Goal: Download file/media

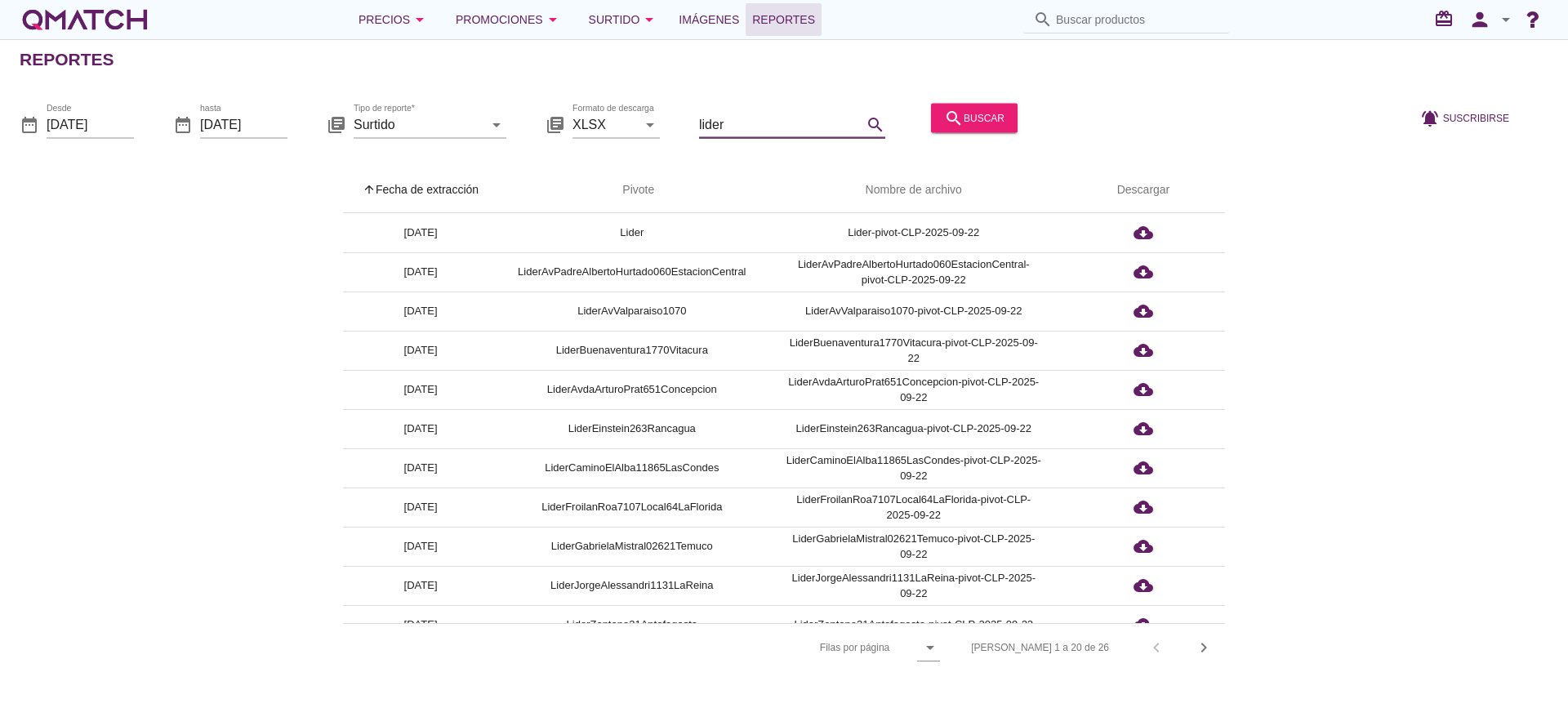
click at [777, 133] on input "lider" at bounding box center [781, 124] width 163 height 26
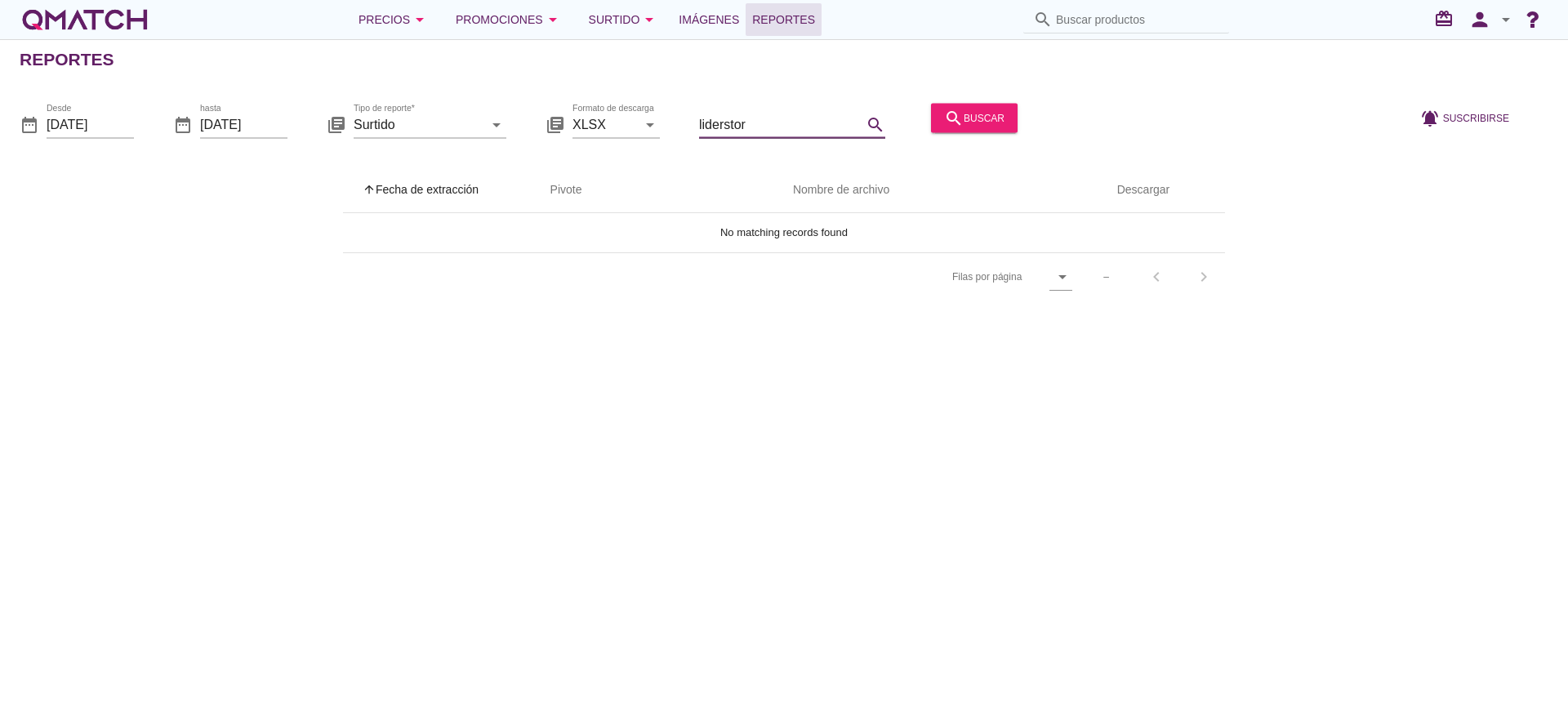
drag, startPoint x: 755, startPoint y: 113, endPoint x: 733, endPoint y: 113, distance: 22.0
click at [734, 113] on input "liderstor" at bounding box center [781, 124] width 163 height 26
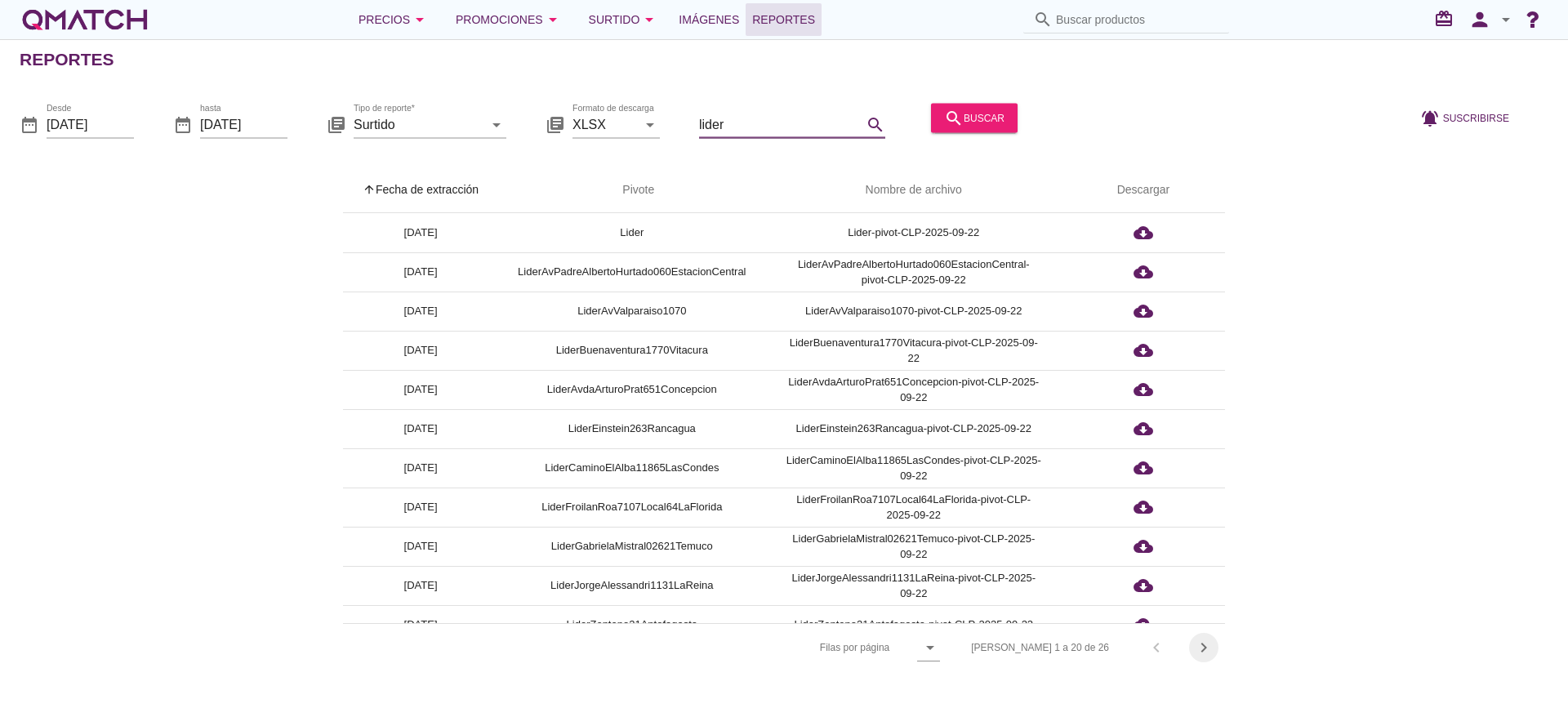
click at [1200, 641] on icon "chevron_right" at bounding box center [1203, 647] width 20 height 20
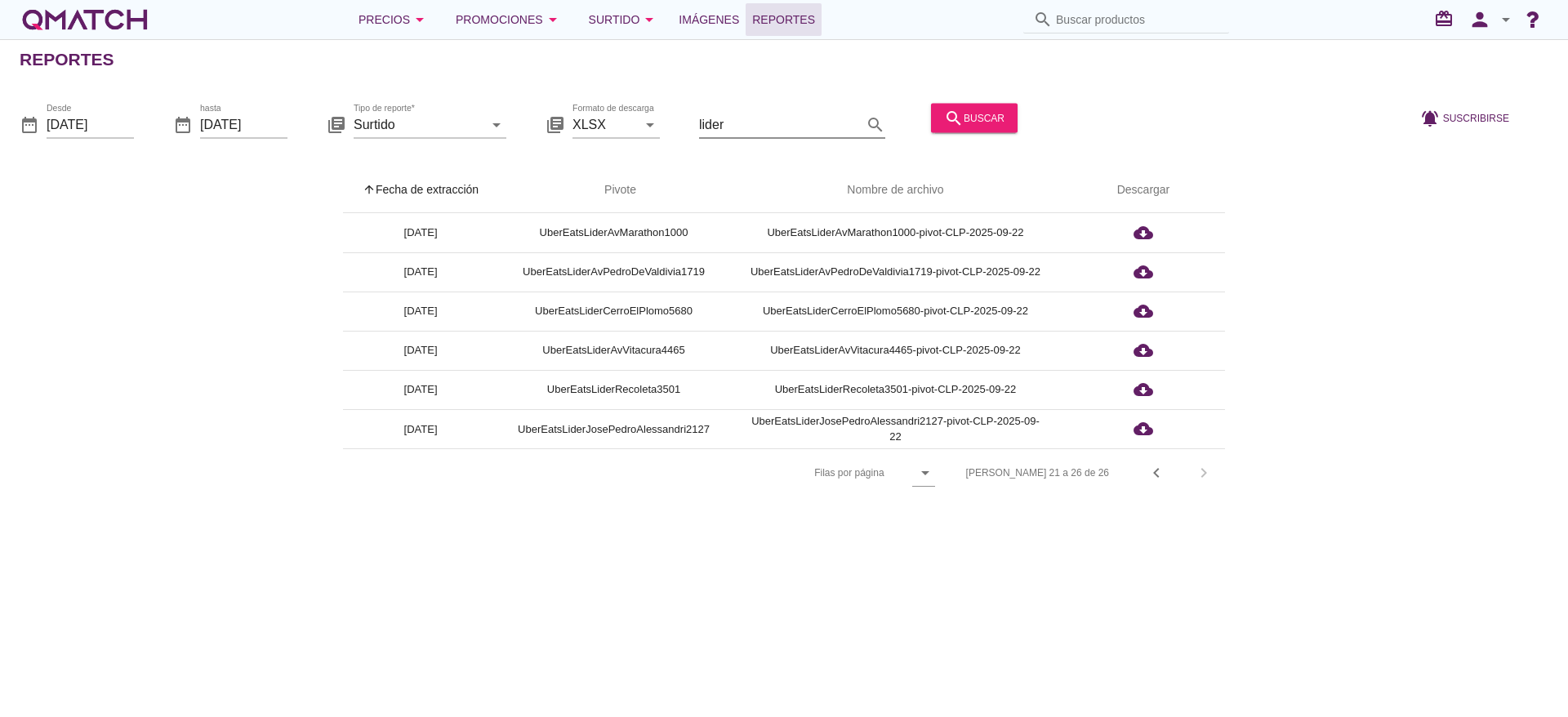
click at [814, 137] on div "lider search" at bounding box center [792, 124] width 186 height 26
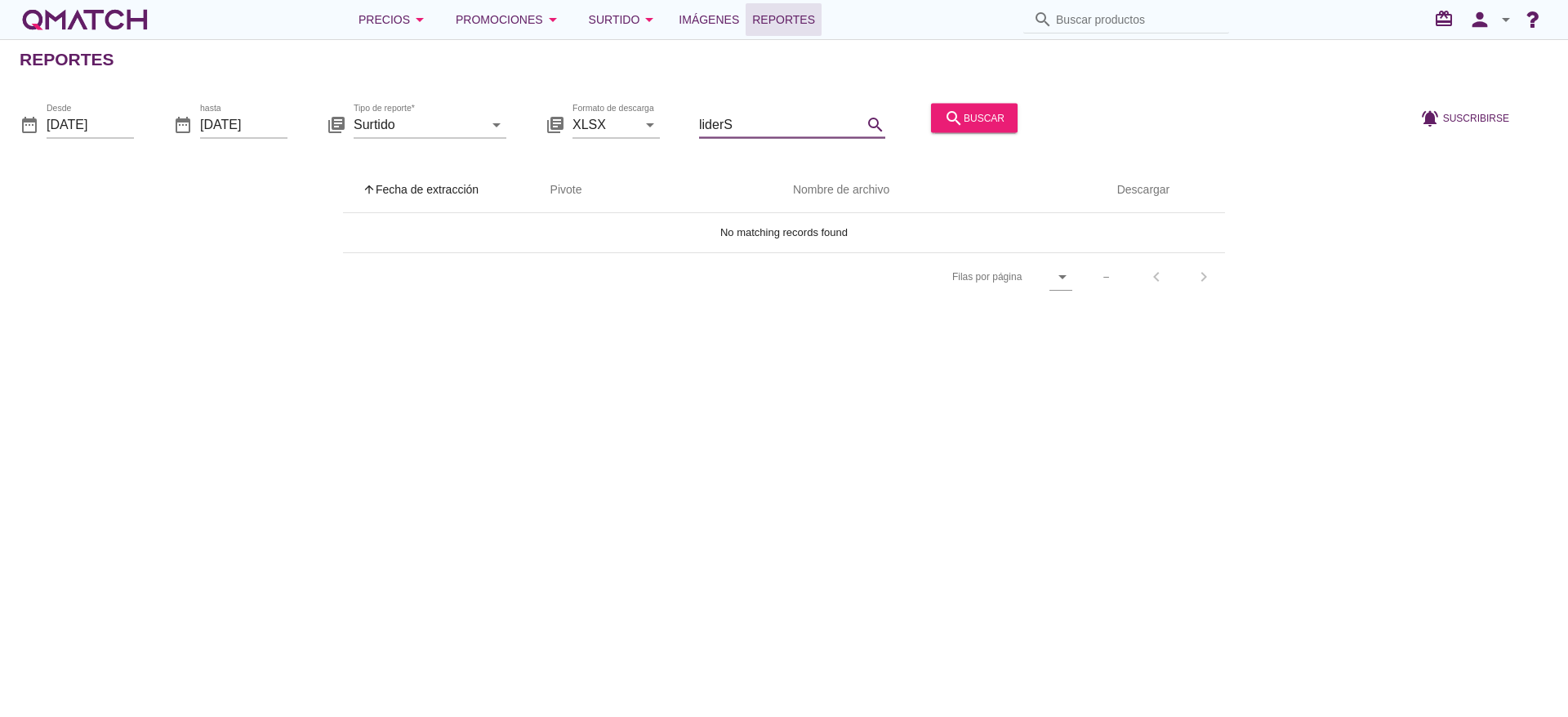
type input "lider"
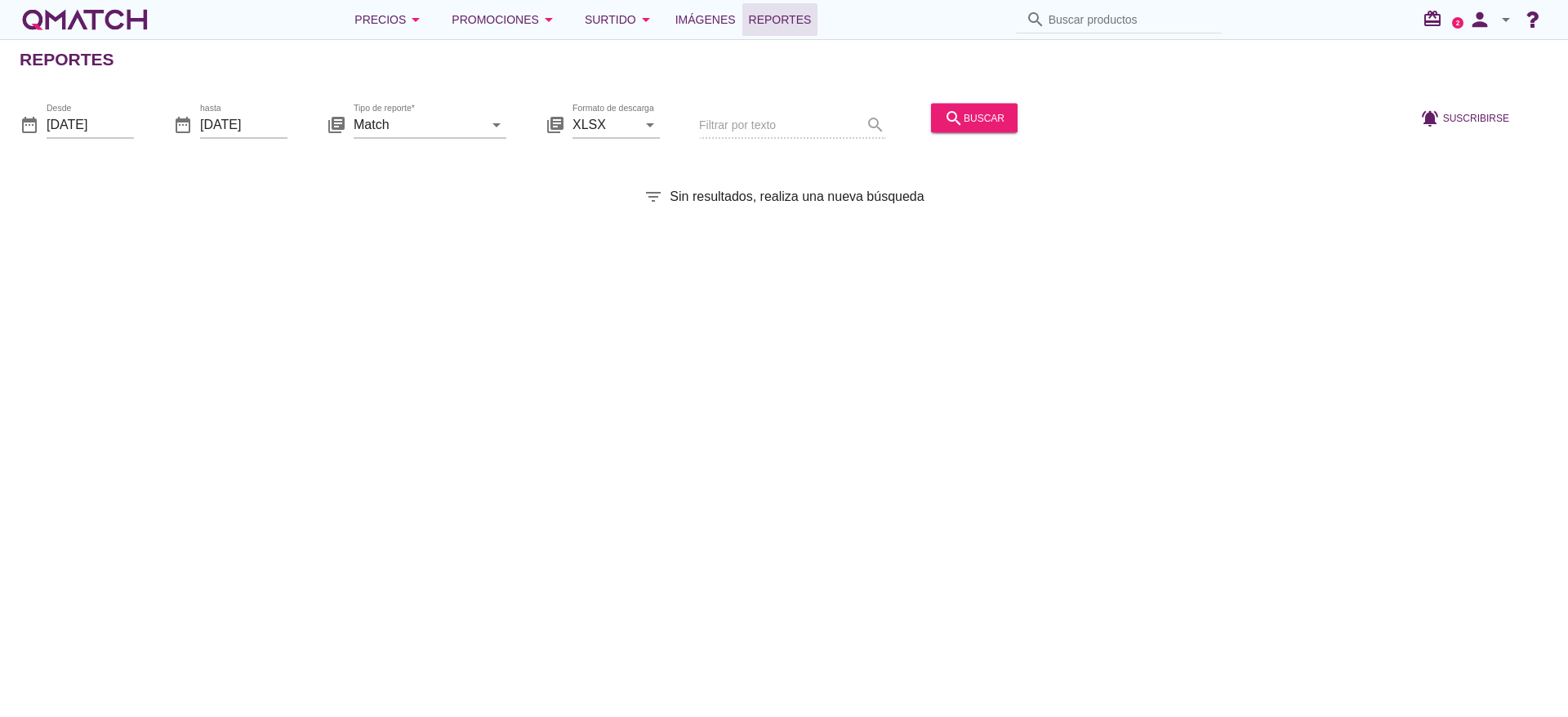
click at [812, 127] on div "Filtrar por texto search" at bounding box center [792, 125] width 186 height 55
click at [503, 119] on icon "arrow_drop_down" at bounding box center [496, 124] width 20 height 20
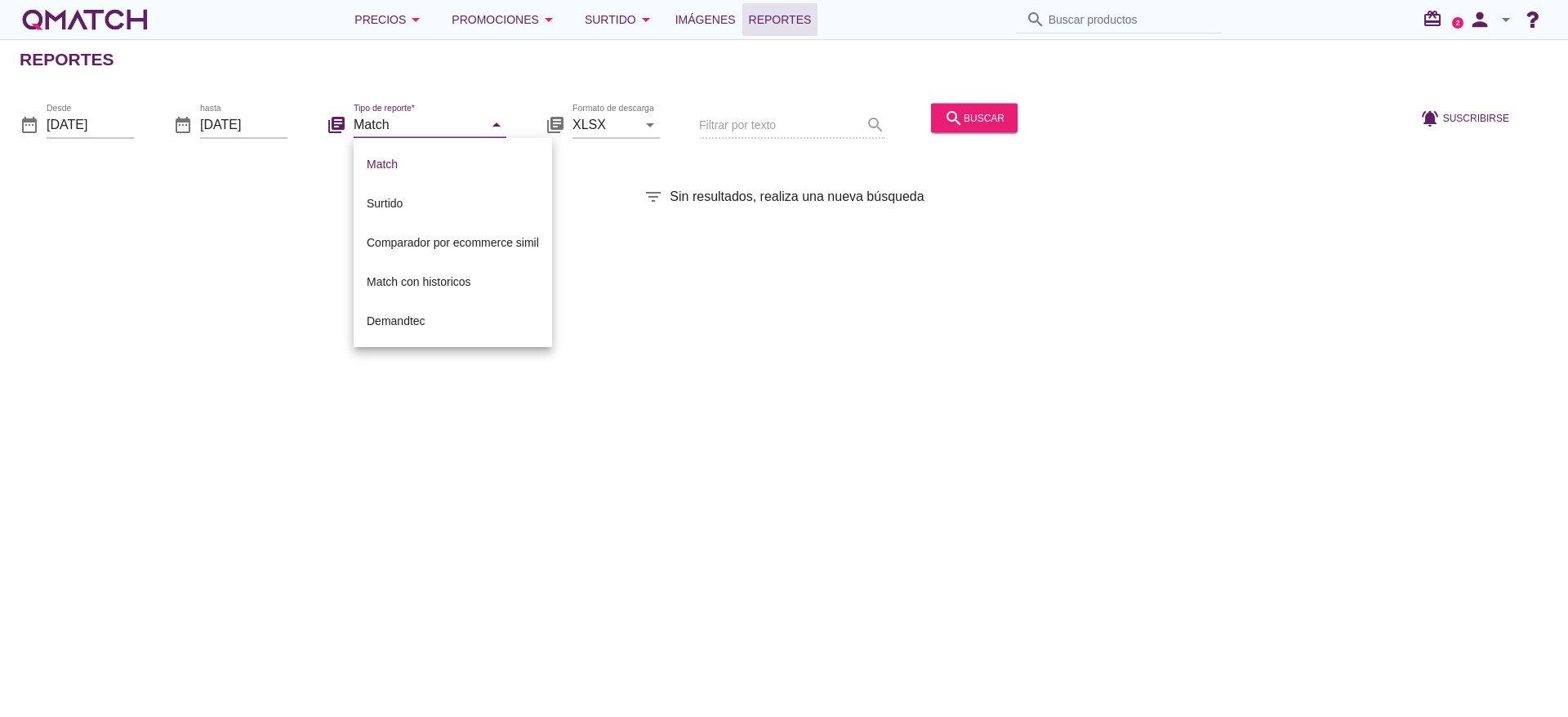
click at [477, 127] on input "Match" at bounding box center [418, 124] width 130 height 26
click at [471, 200] on div "Surtido" at bounding box center [453, 203] width 173 height 20
type input "Surtido"
click at [112, 130] on input "[DATE]" at bounding box center [90, 124] width 88 height 26
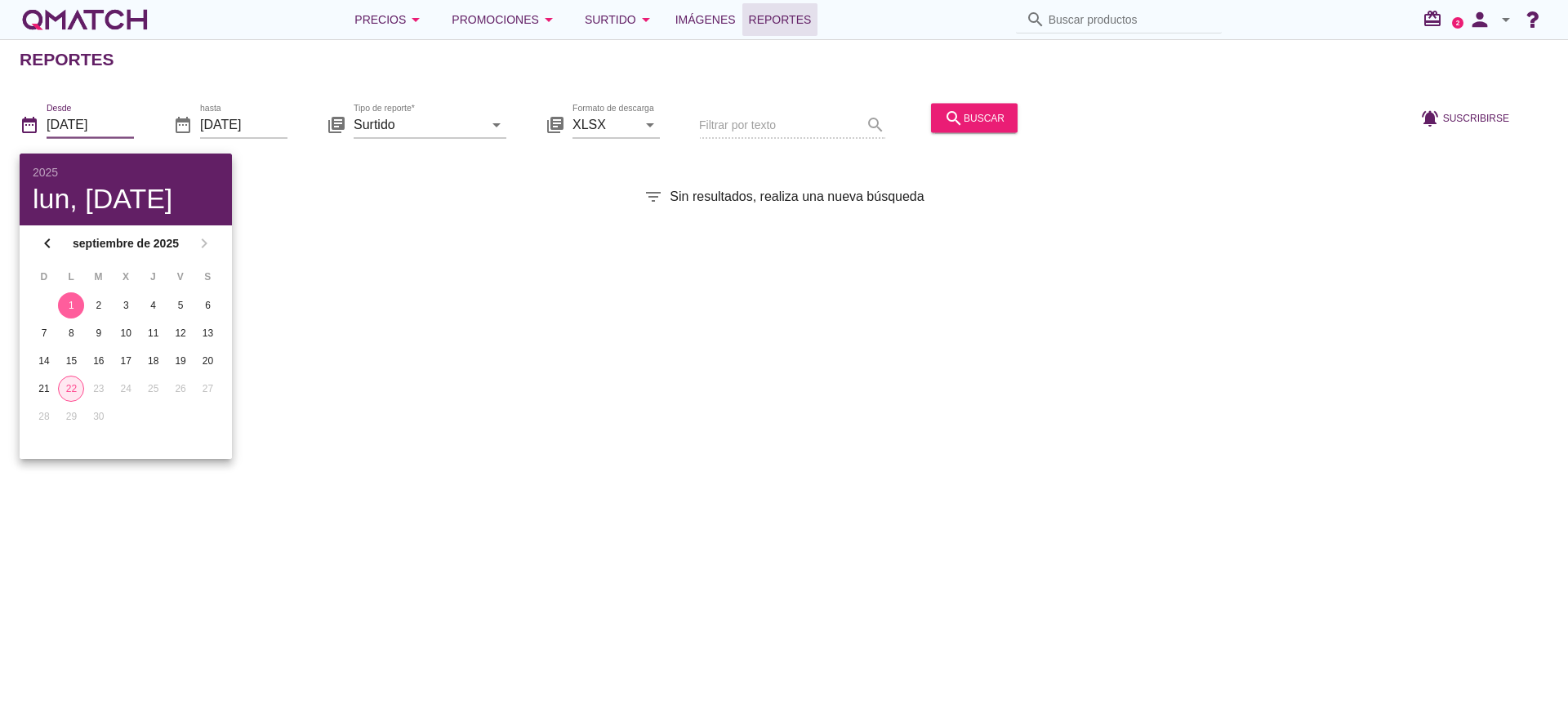
click at [71, 375] on button "22" at bounding box center [71, 388] width 26 height 26
type input "[DATE]"
click at [784, 116] on div "Filtrar por texto search" at bounding box center [792, 125] width 186 height 55
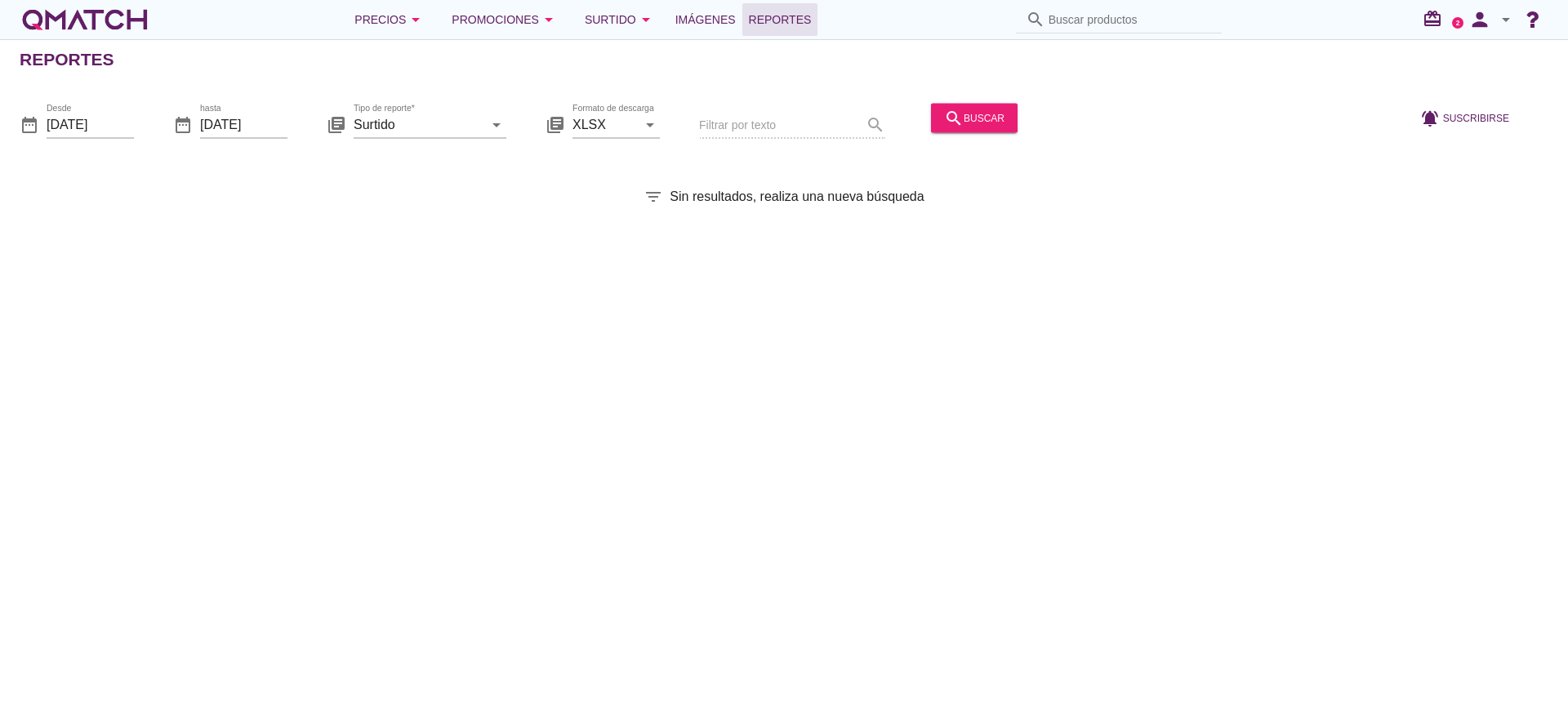
click at [797, 133] on div "Filtrar por texto search" at bounding box center [792, 125] width 186 height 55
click at [743, 123] on div "Filtrar por texto search" at bounding box center [792, 125] width 186 height 55
click at [711, 122] on div "Filtrar por texto search" at bounding box center [792, 125] width 186 height 55
click at [769, 123] on div "Filtrar por texto search" at bounding box center [792, 125] width 186 height 55
click at [796, 22] on span "Reportes" at bounding box center [780, 20] width 63 height 20
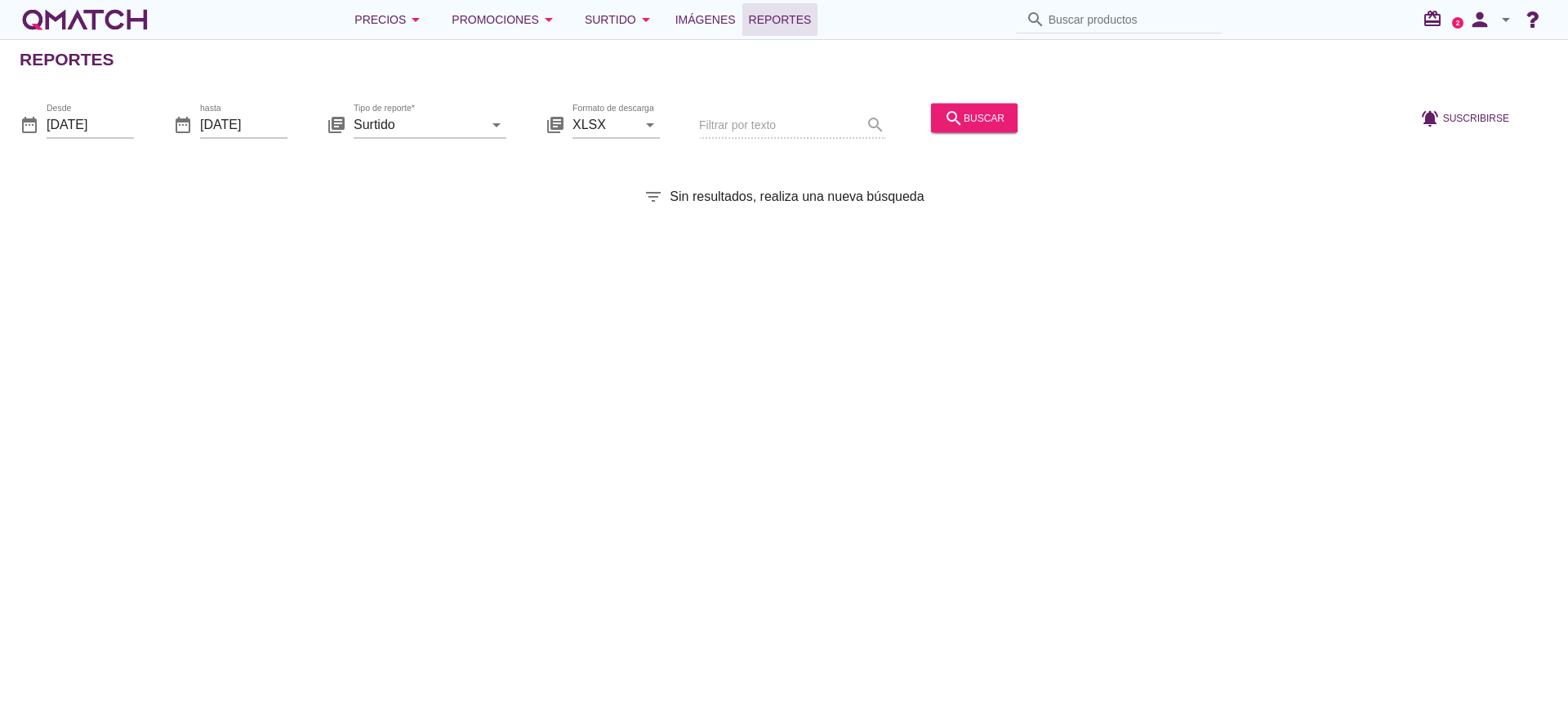
click at [732, 125] on div "Filtrar por texto search" at bounding box center [792, 125] width 186 height 55
click at [699, 150] on div "date_range Desde [DATE] date_range hasta [DATE] library_books Tipo de reporte* …" at bounding box center [784, 119] width 1568 height 69
click at [718, 100] on div "Filtrar por texto search" at bounding box center [792, 125] width 186 height 55
drag, startPoint x: 727, startPoint y: 111, endPoint x: 671, endPoint y: 113, distance: 56.0
click at [728, 113] on div "Filtrar por texto search" at bounding box center [792, 125] width 186 height 55
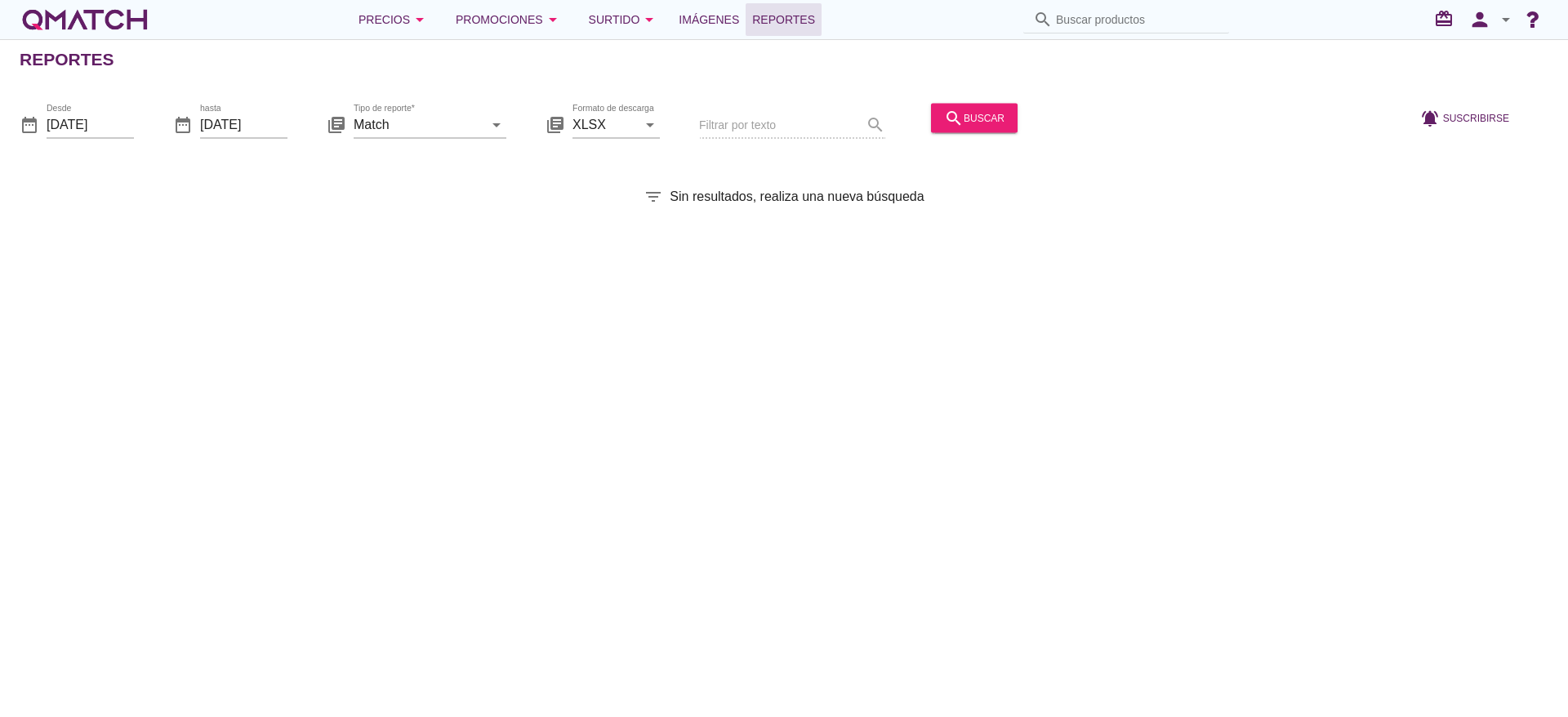
click at [718, 109] on div "Filtrar por texto search" at bounding box center [792, 125] width 186 height 55
drag, startPoint x: 747, startPoint y: 142, endPoint x: 731, endPoint y: 124, distance: 24.1
click at [743, 138] on div "Filtrar por texto search" at bounding box center [792, 125] width 186 height 55
click at [726, 119] on div "Filtrar por texto search" at bounding box center [792, 125] width 186 height 55
click at [883, 122] on div "date_range Desde [DATE] date_range hasta [DATE] library_books Tipo de reporte* …" at bounding box center [784, 119] width 1568 height 69
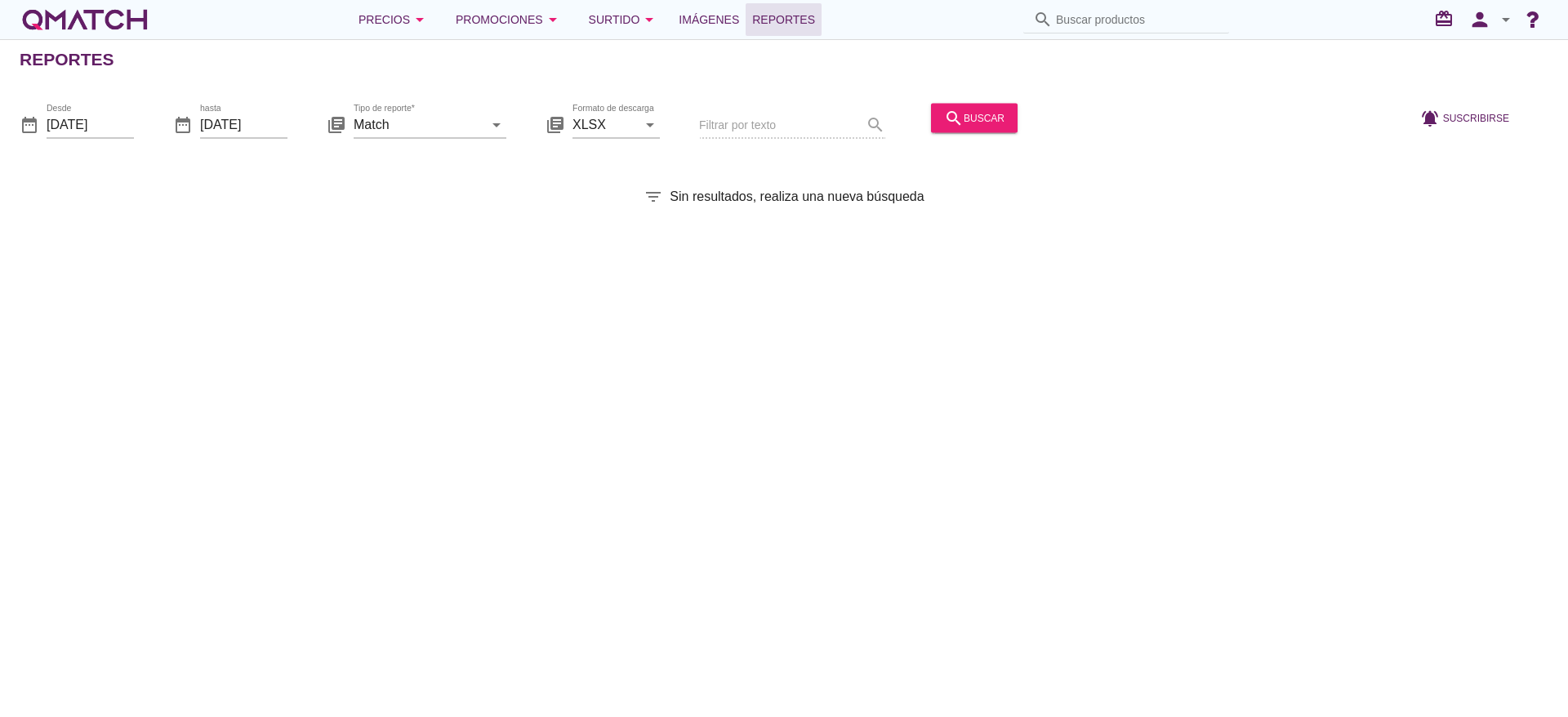
drag, startPoint x: 880, startPoint y: 117, endPoint x: 890, endPoint y: 121, distance: 10.8
click at [890, 121] on div "date_range Desde [DATE] date_range hasta [DATE] library_books Tipo de reporte* …" at bounding box center [784, 119] width 1568 height 69
click at [377, 120] on input "Match" at bounding box center [418, 124] width 130 height 26
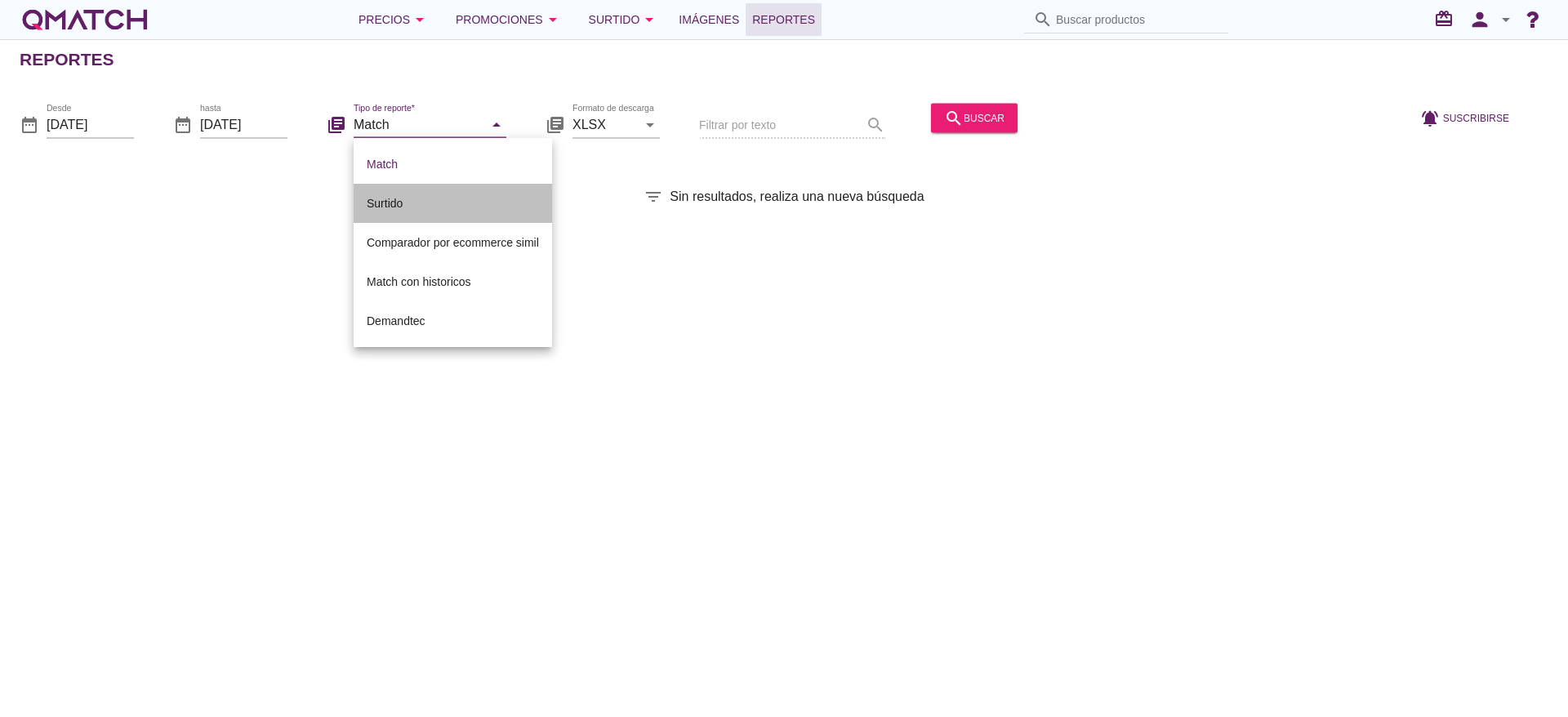
click at [383, 206] on div "Surtido" at bounding box center [453, 203] width 173 height 20
type input "Surtido"
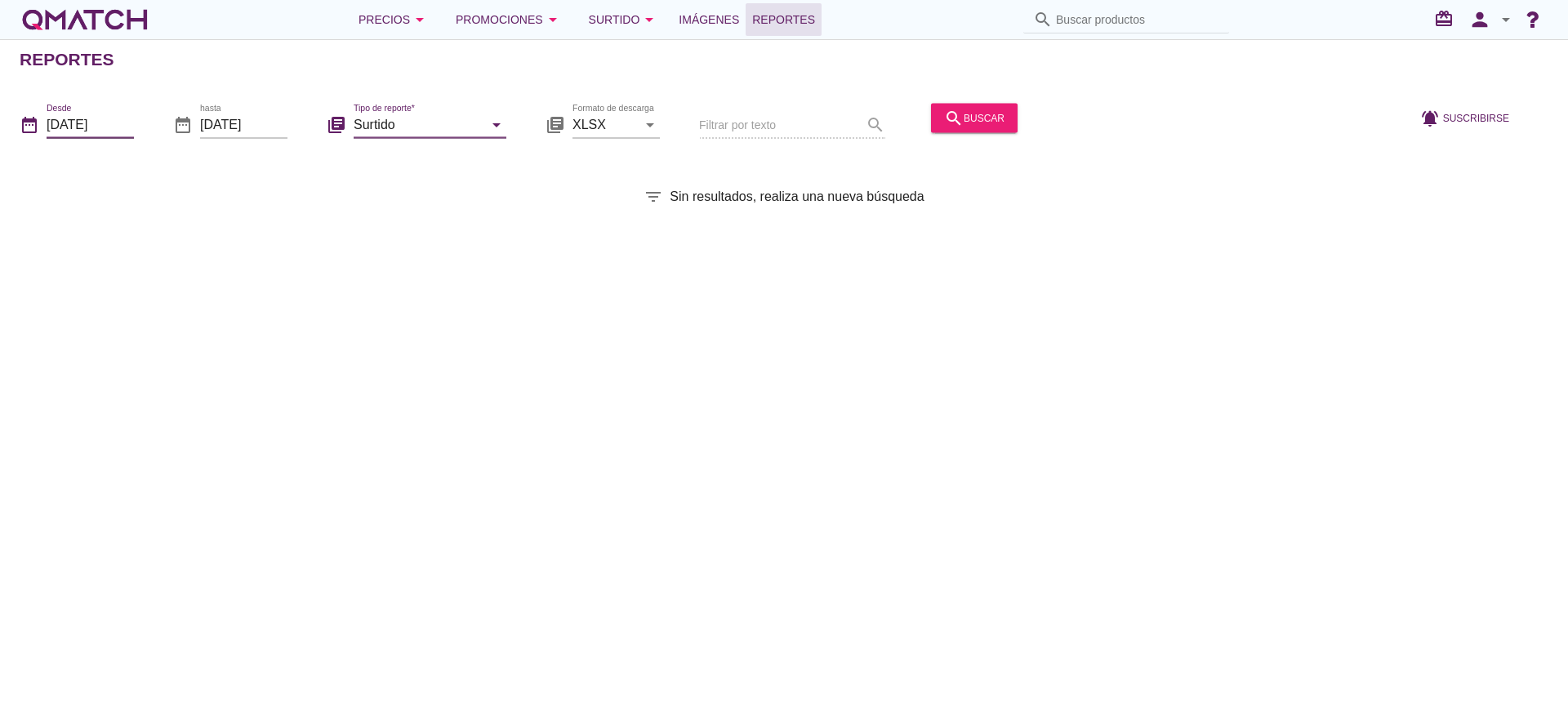
click at [83, 137] on div "Desde 2025-09-01" at bounding box center [90, 124] width 88 height 26
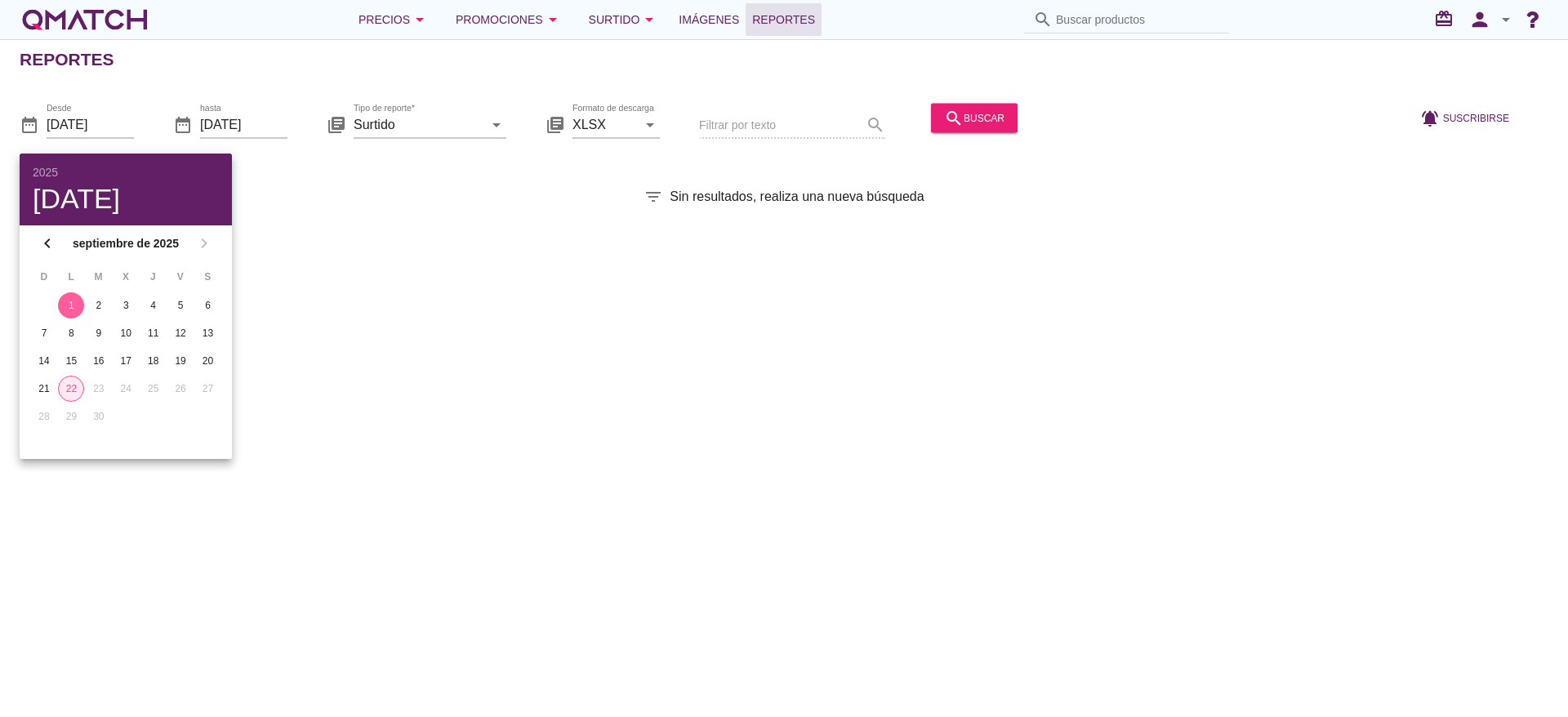
click at [76, 387] on div "22" at bounding box center [71, 388] width 25 height 14
type input "[DATE]"
click at [76, 392] on div "22" at bounding box center [71, 388] width 26 height 14
click at [773, 128] on div "Filtrar por texto search" at bounding box center [792, 125] width 186 height 55
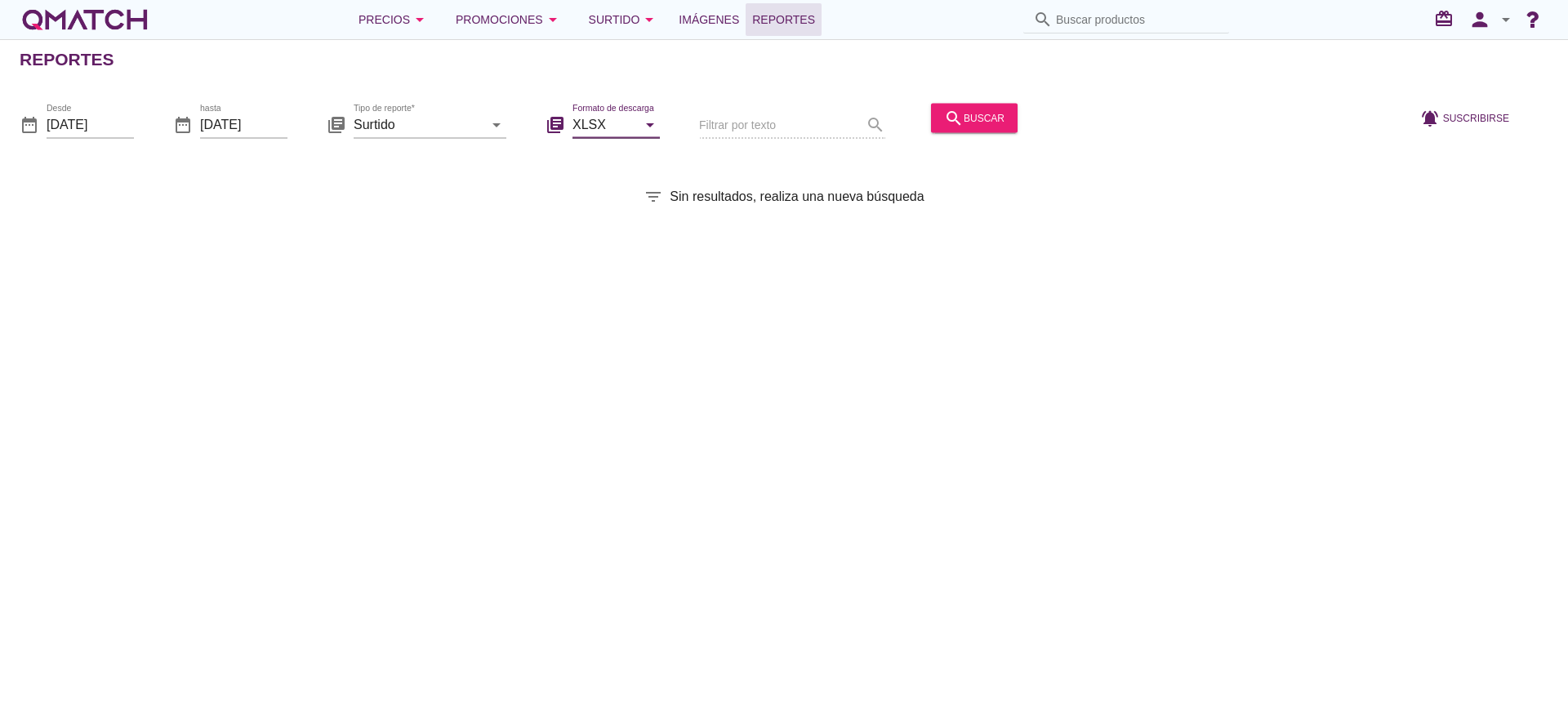
click at [627, 123] on input "XLSX" at bounding box center [605, 124] width 65 height 26
click at [638, 162] on div "XLSX" at bounding box center [616, 164] width 61 height 20
click at [724, 118] on div "Filtrar por texto search" at bounding box center [792, 125] width 186 height 55
click at [724, 142] on div "Filtrar por texto search" at bounding box center [792, 125] width 186 height 55
click at [873, 132] on div "Filtrar por texto search" at bounding box center [792, 125] width 186 height 55
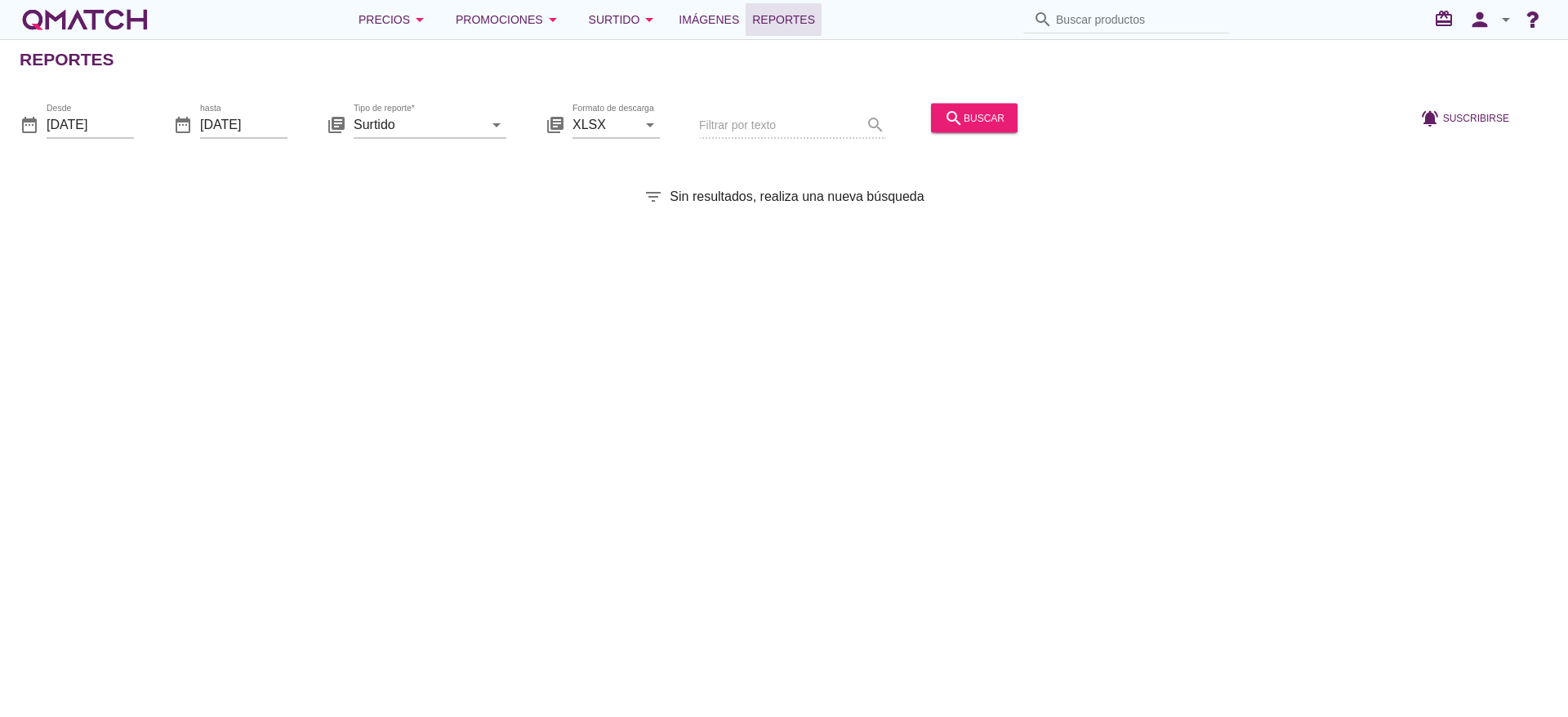
drag, startPoint x: 858, startPoint y: 127, endPoint x: 804, endPoint y: 194, distance: 86.1
click at [859, 128] on div "Filtrar por texto search" at bounding box center [792, 125] width 186 height 55
click at [795, 207] on div "Reportes date_range Desde [DATE] date_range hasta [DATE] library_books Tipo de …" at bounding box center [784, 378] width 1568 height 678
click at [892, 88] on div "date_range Desde [DATE] date_range hasta [DATE] library_books Tipo de reporte* …" at bounding box center [784, 119] width 1568 height 69
click at [856, 188] on div "Reportes date_range Desde [DATE] date_range hasta [DATE] library_books Tipo de …" at bounding box center [784, 378] width 1568 height 678
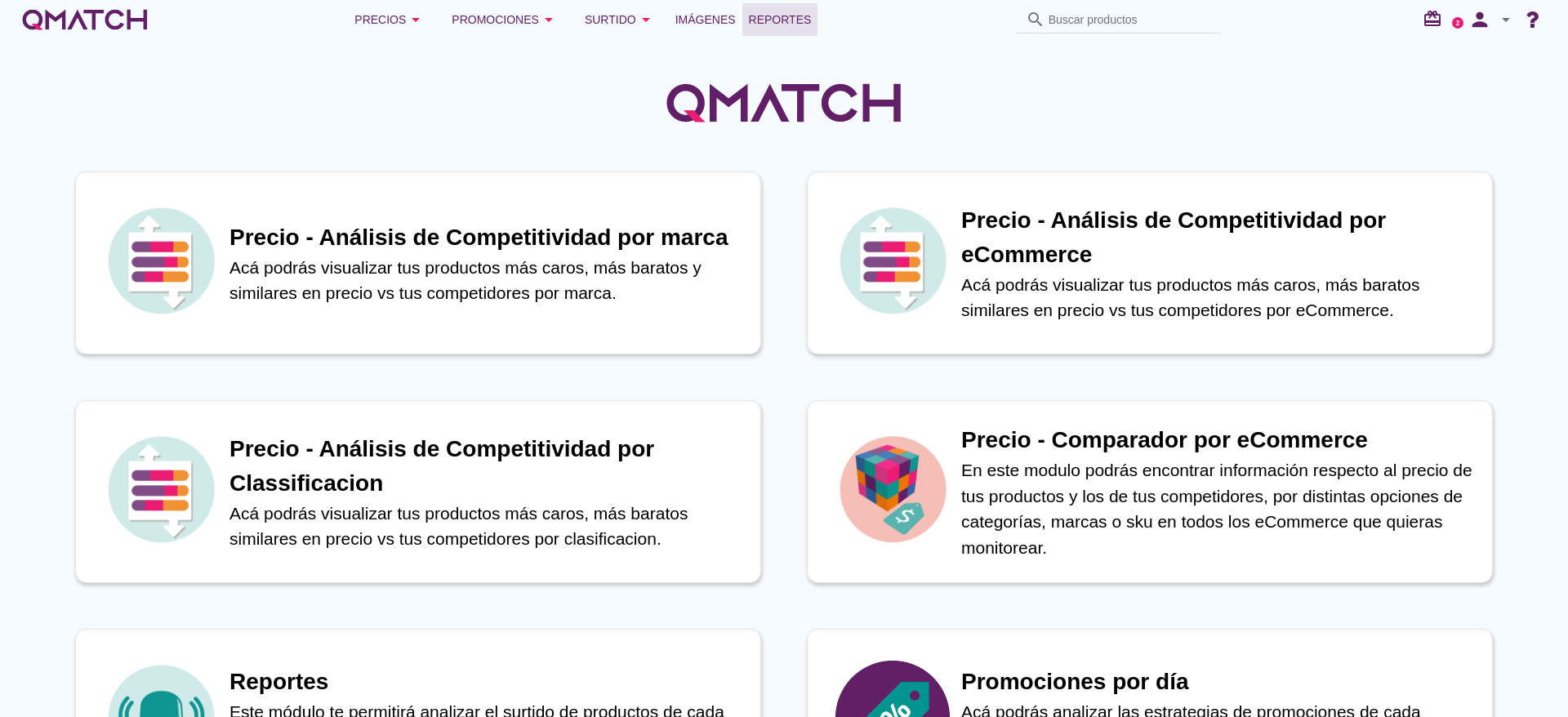
click at [768, 26] on span "Reportes" at bounding box center [780, 20] width 63 height 20
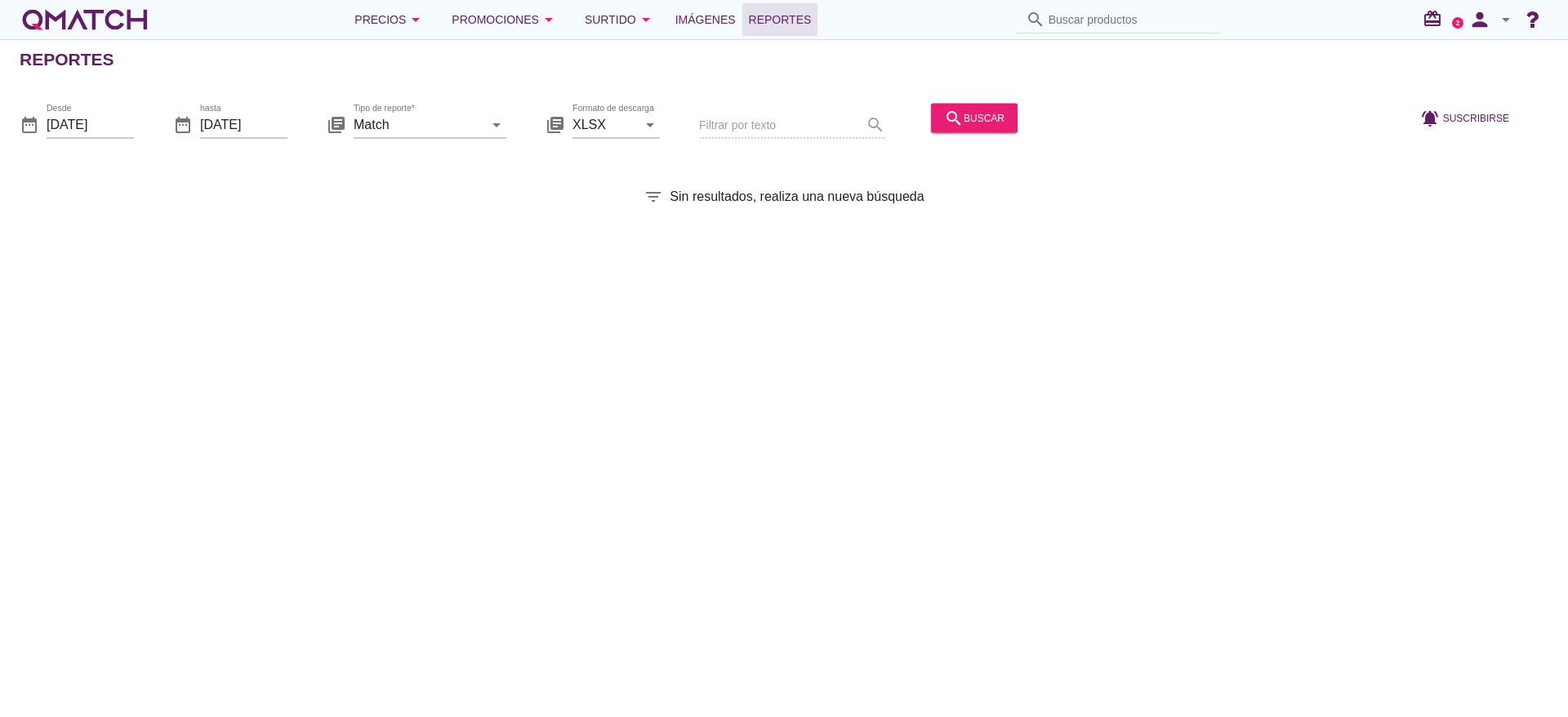
click at [165, 97] on div "date_range Desde [DATE] date_range hasta [DATE] library_books Tipo de reporte* …" at bounding box center [784, 119] width 1568 height 69
click at [113, 131] on input "[DATE]" at bounding box center [90, 124] width 88 height 26
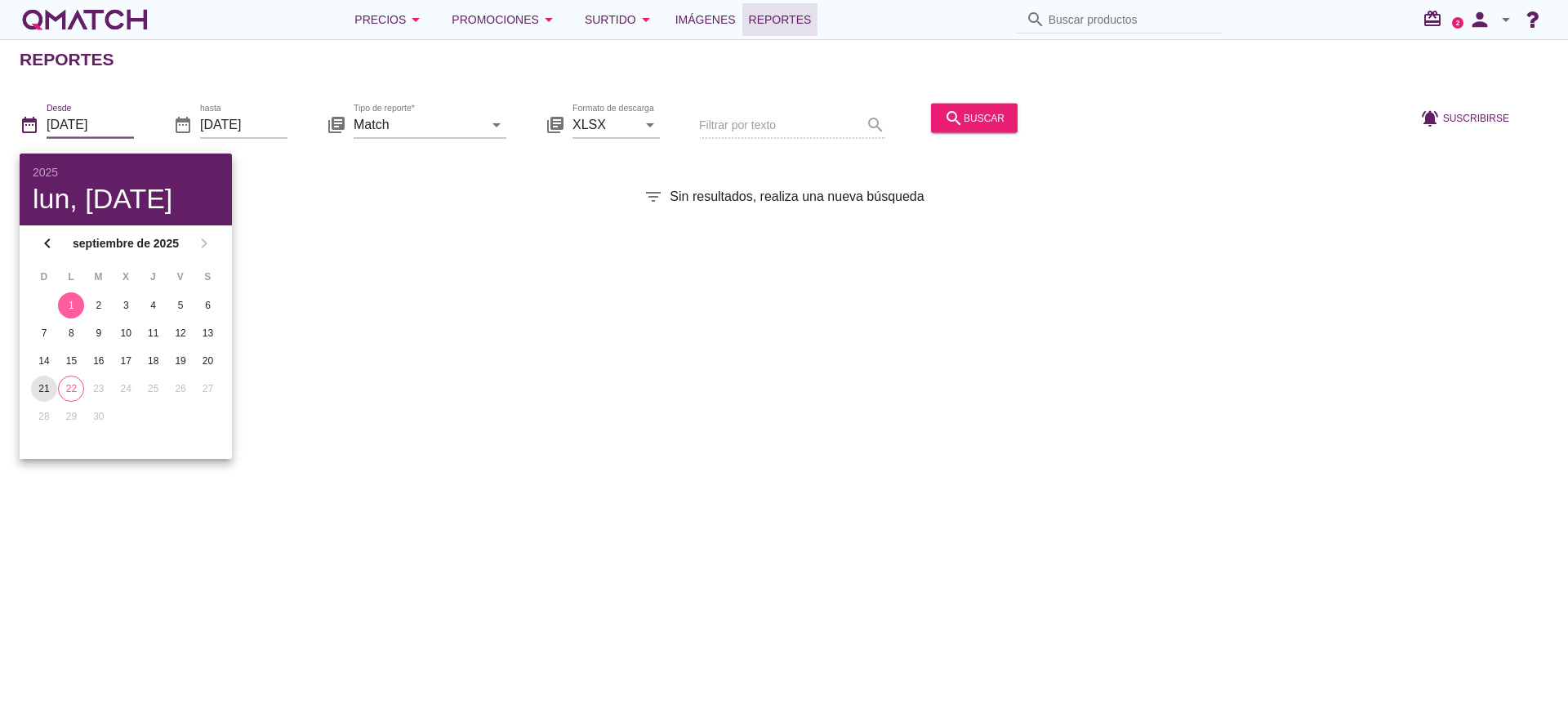
click at [55, 381] on button "21" at bounding box center [44, 388] width 26 height 26
click at [71, 392] on div "22" at bounding box center [71, 388] width 25 height 14
type input "[DATE]"
click at [500, 130] on icon "arrow_drop_down" at bounding box center [496, 124] width 20 height 20
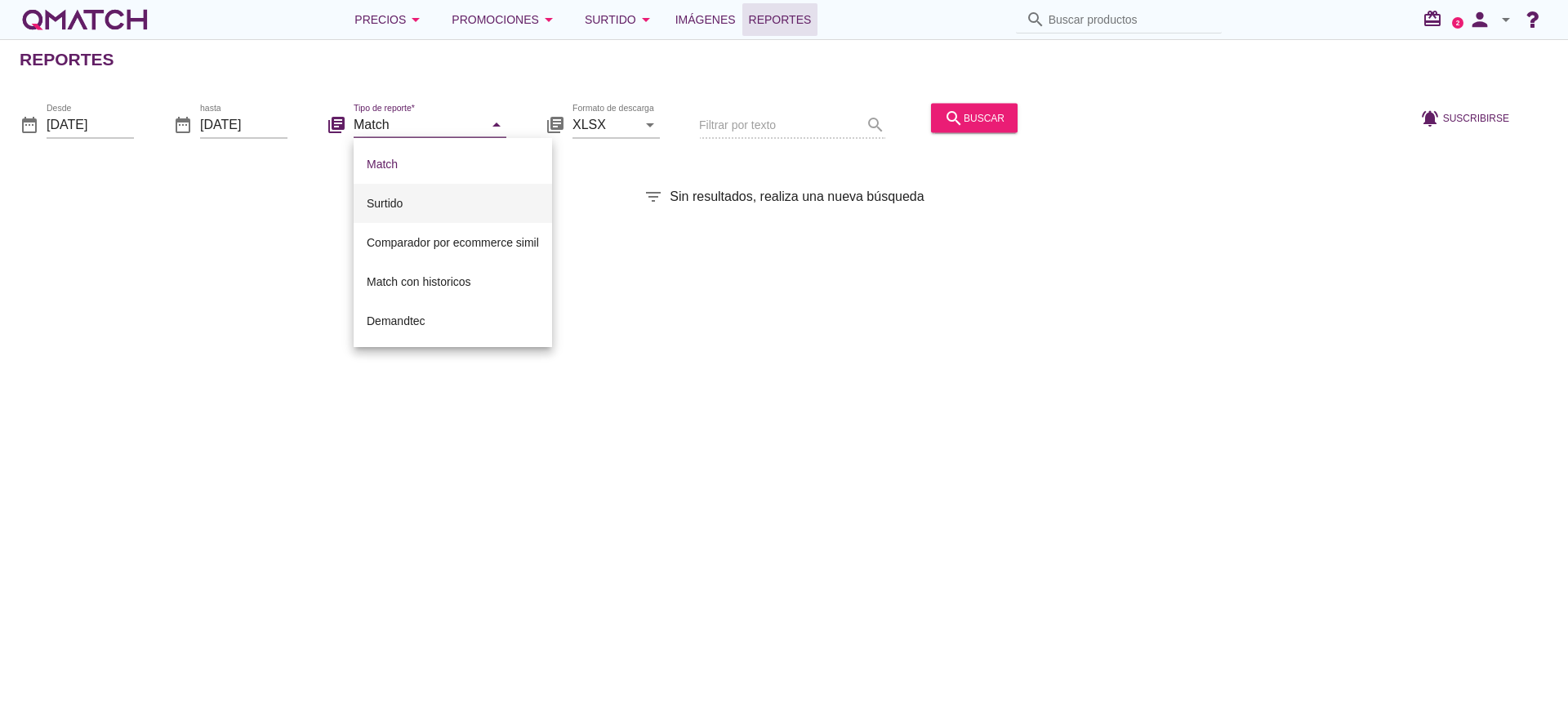
click at [471, 206] on div "Surtido" at bounding box center [453, 203] width 173 height 20
type input "Surtido"
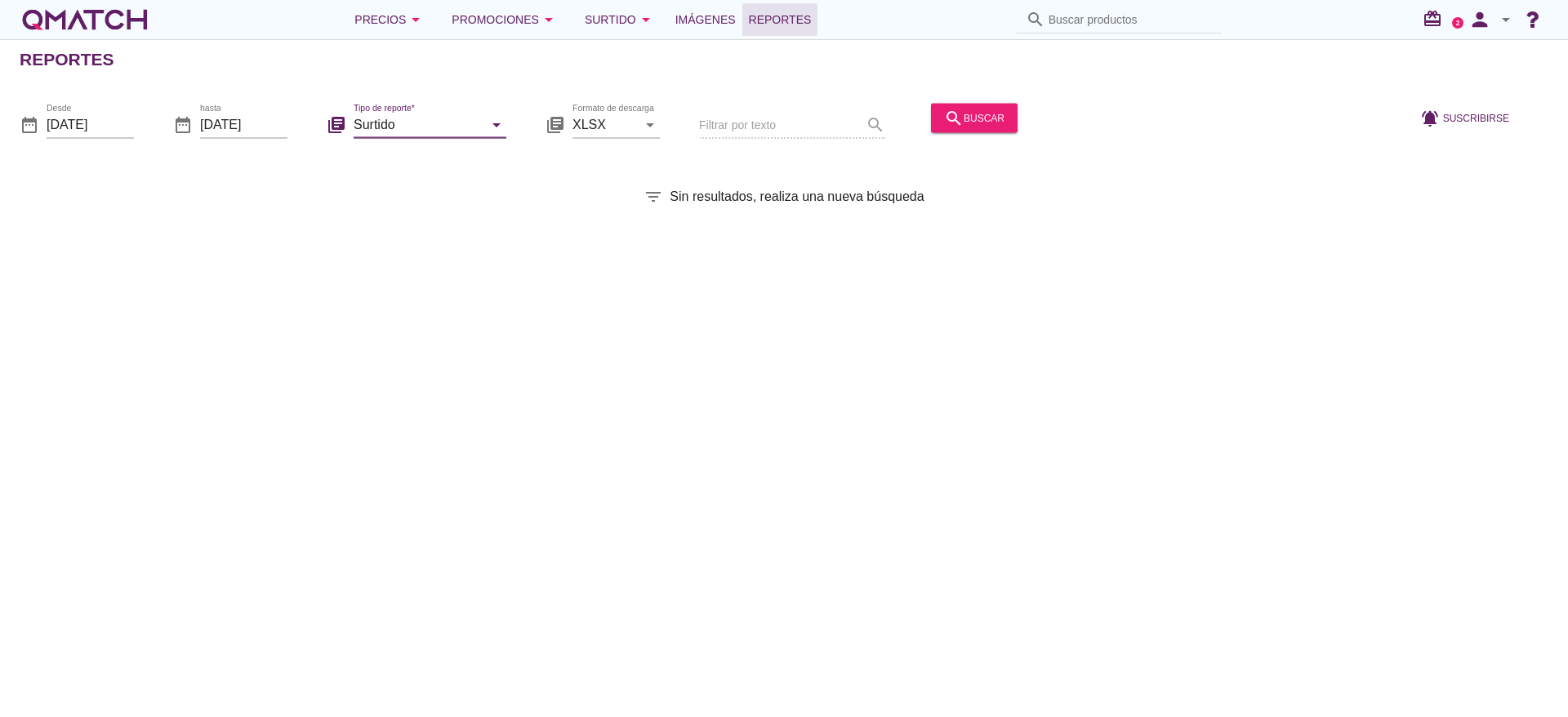
click at [786, 132] on div "Filtrar por texto search" at bounding box center [792, 125] width 186 height 55
click at [783, 127] on div "Filtrar por texto search" at bounding box center [792, 125] width 186 height 55
click at [870, 126] on div "Filtrar por texto search" at bounding box center [792, 125] width 186 height 55
drag, startPoint x: 744, startPoint y: 119, endPoint x: 727, endPoint y: 109, distance: 19.7
click at [743, 117] on div "Filtrar por texto search" at bounding box center [792, 125] width 186 height 55
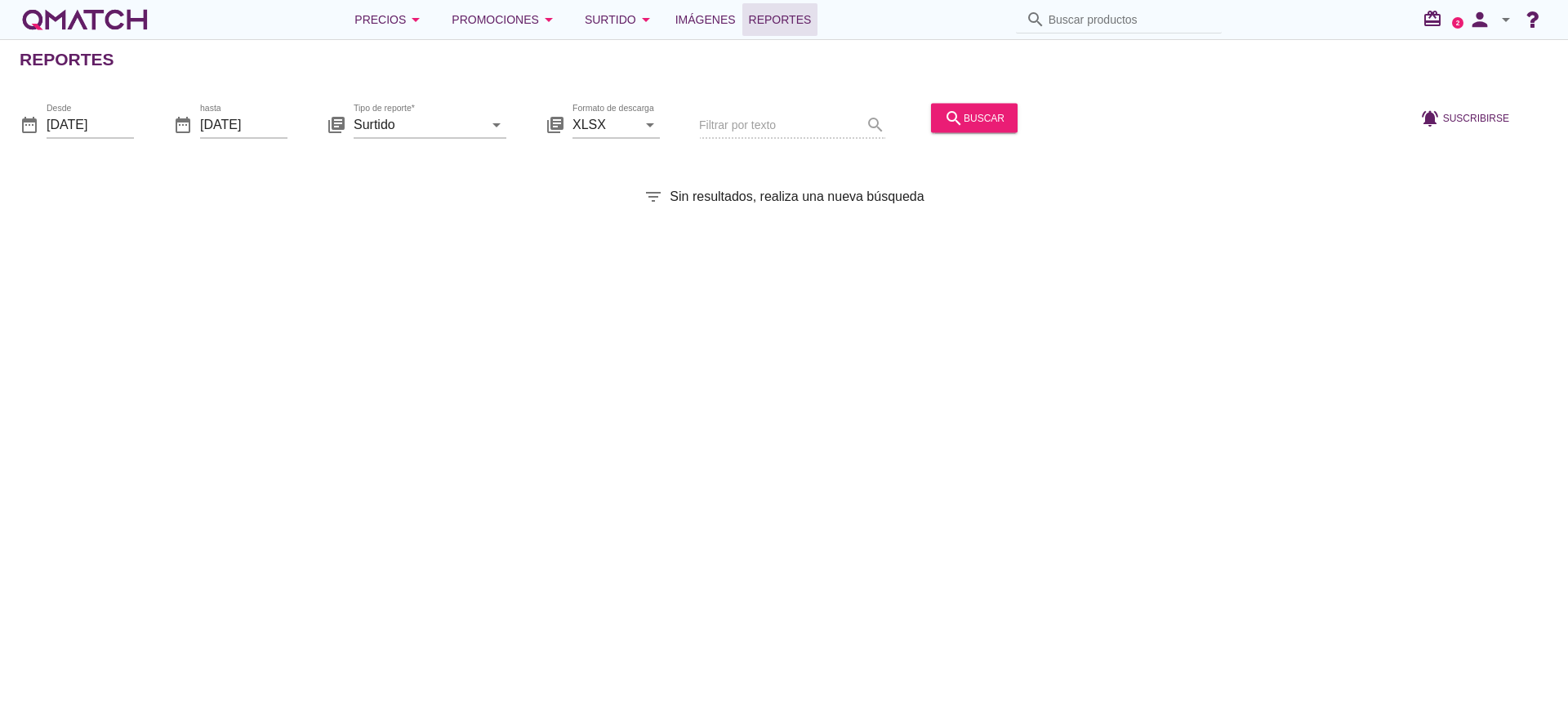
click at [714, 110] on div "Filtrar por texto search" at bounding box center [792, 125] width 186 height 55
click at [666, 141] on div "date_range Desde [DATE] date_range hasta [DATE] library_books Tipo de reporte* …" at bounding box center [784, 119] width 1568 height 69
drag, startPoint x: 800, startPoint y: 92, endPoint x: 834, endPoint y: 81, distance: 35.7
click at [834, 81] on div "Reportes date_range Desde [DATE] date_range hasta [DATE] library_books Tipo de …" at bounding box center [784, 378] width 1568 height 678
click at [964, 121] on div "search buscar" at bounding box center [974, 117] width 60 height 20
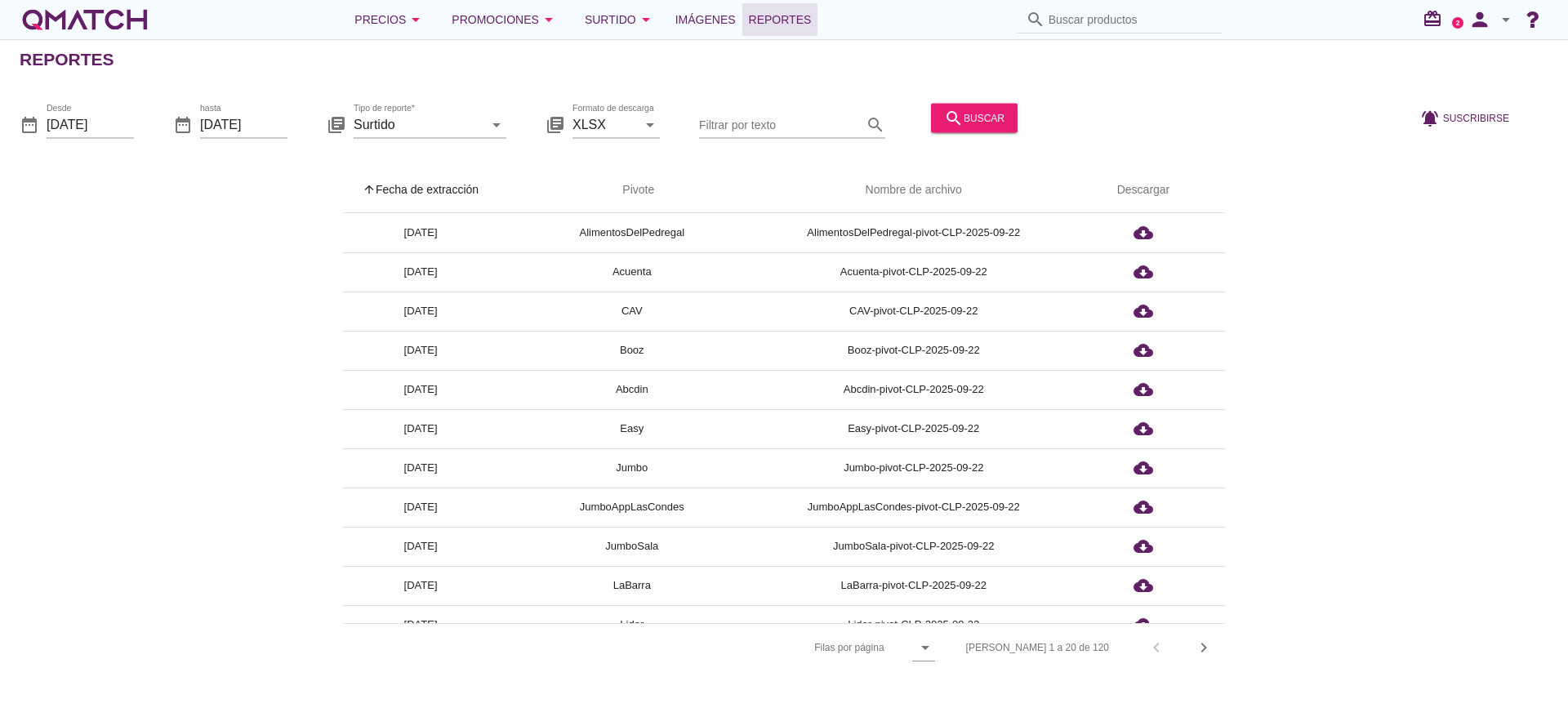
click at [790, 101] on div "Filtrar por texto search" at bounding box center [792, 119] width 186 height 36
click at [796, 121] on input "Filtrar por texto" at bounding box center [781, 124] width 163 height 26
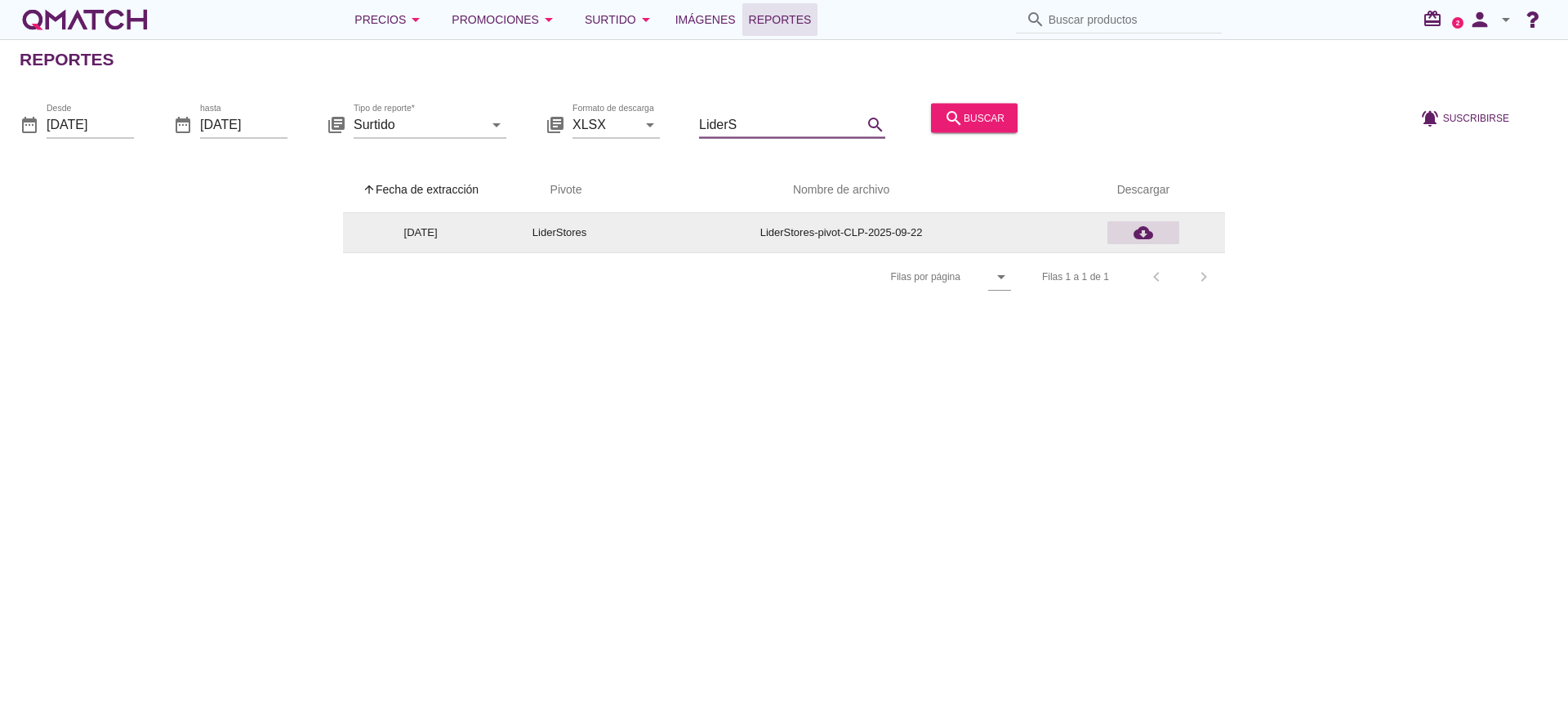
type input "LiderS"
click at [1133, 232] on div "cloud_download" at bounding box center [1143, 232] width 59 height 20
click at [1144, 239] on icon "cloud_download" at bounding box center [1143, 232] width 20 height 20
